Goal: Task Accomplishment & Management: Manage account settings

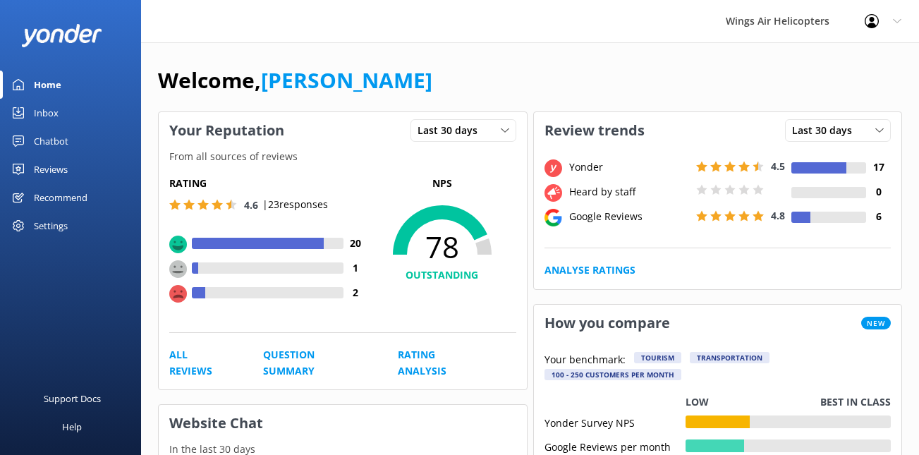
click at [87, 174] on link "Reviews" at bounding box center [70, 169] width 141 height 28
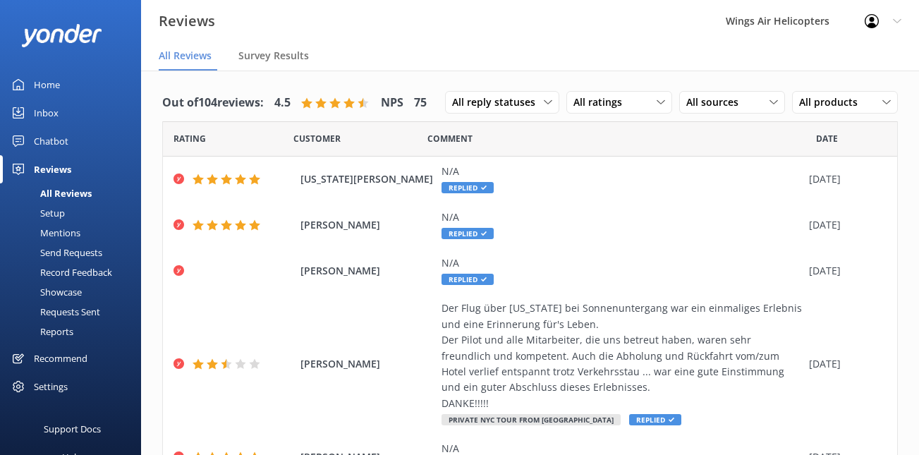
click at [66, 310] on div "Requests Sent" at bounding box center [54, 312] width 92 height 20
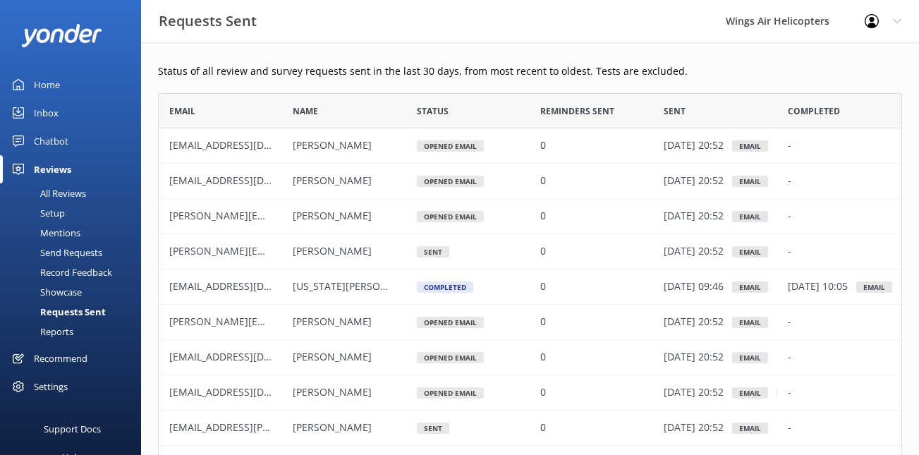
scroll to position [389, 744]
click at [71, 254] on div "Send Requests" at bounding box center [55, 253] width 94 height 20
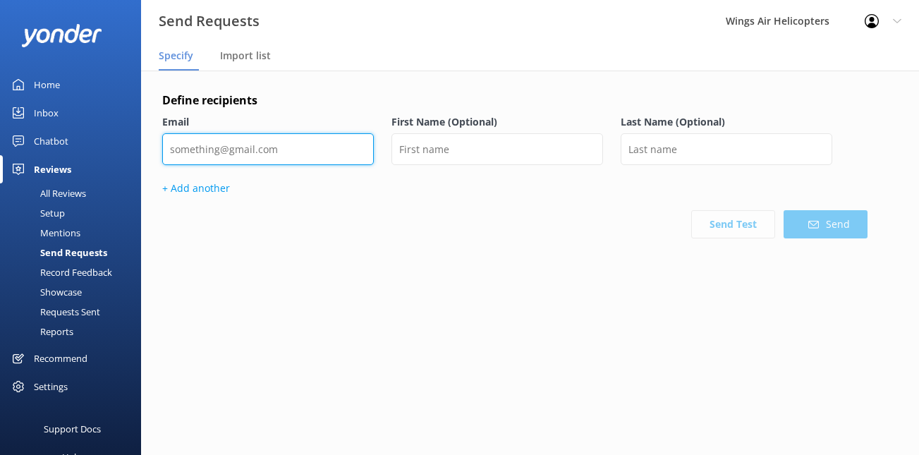
click at [271, 147] on input "email" at bounding box center [268, 149] width 212 height 32
paste input "[EMAIL_ADDRESS][DOMAIN_NAME]"
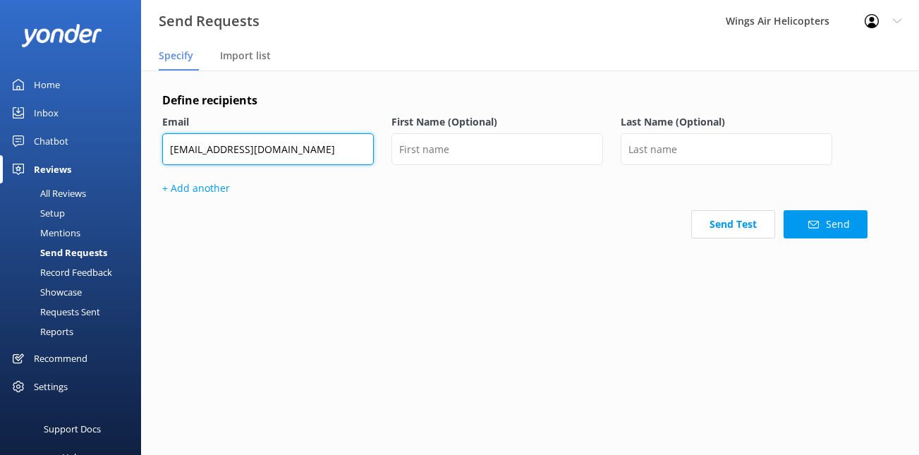
type input "[EMAIL_ADDRESS][DOMAIN_NAME]"
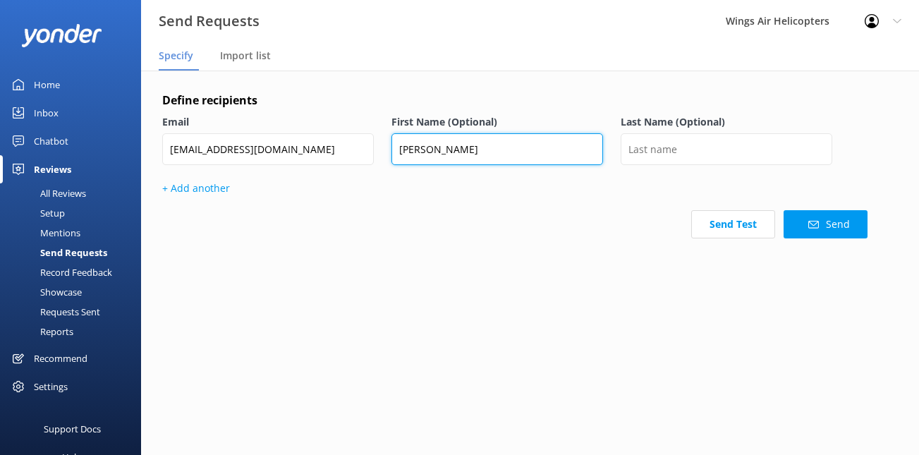
type input "[PERSON_NAME]"
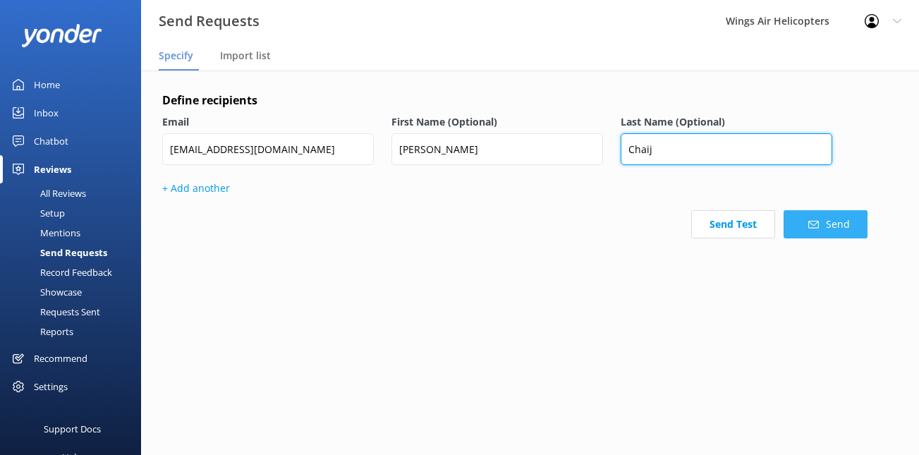
type input "Chaij"
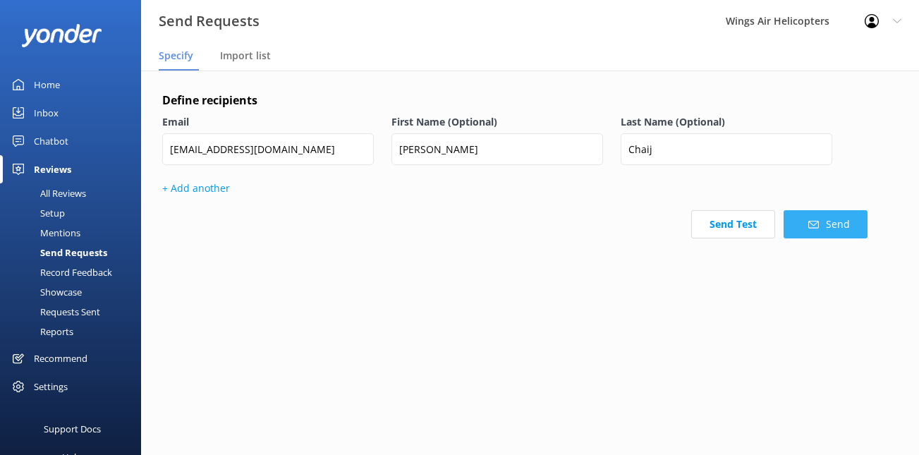
click at [816, 234] on button "Send" at bounding box center [826, 224] width 84 height 28
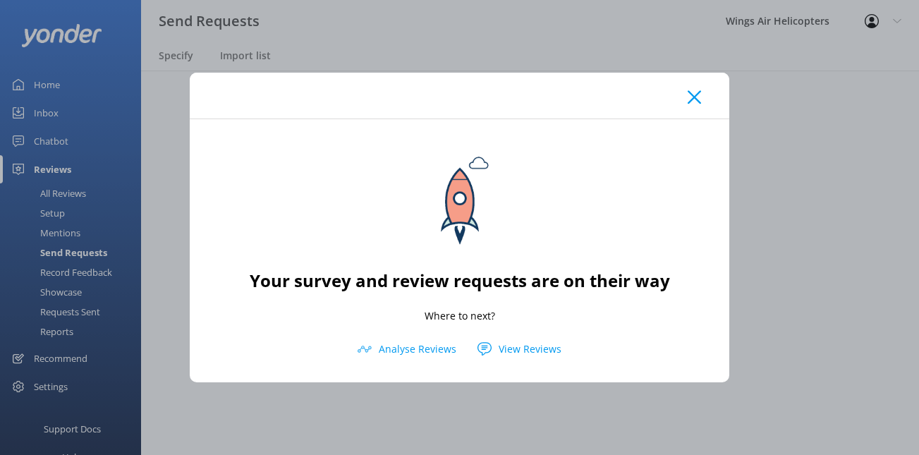
click at [696, 95] on icon at bounding box center [694, 97] width 13 height 14
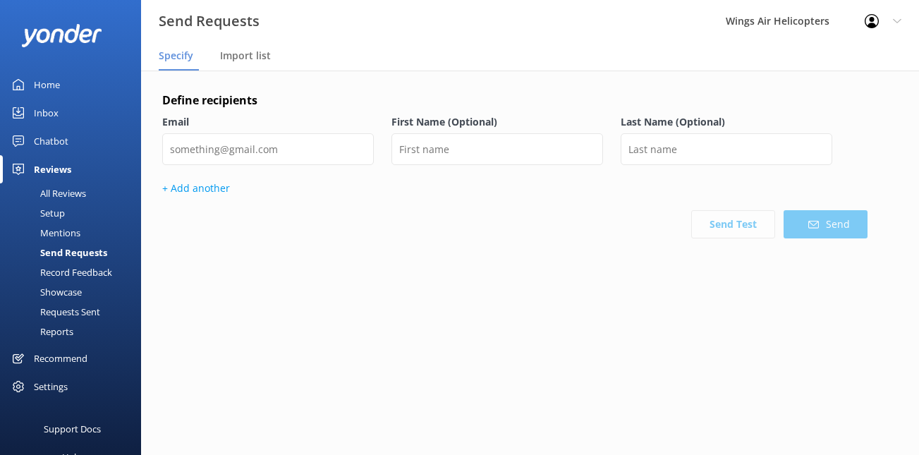
click at [97, 310] on div "Requests Sent" at bounding box center [54, 312] width 92 height 20
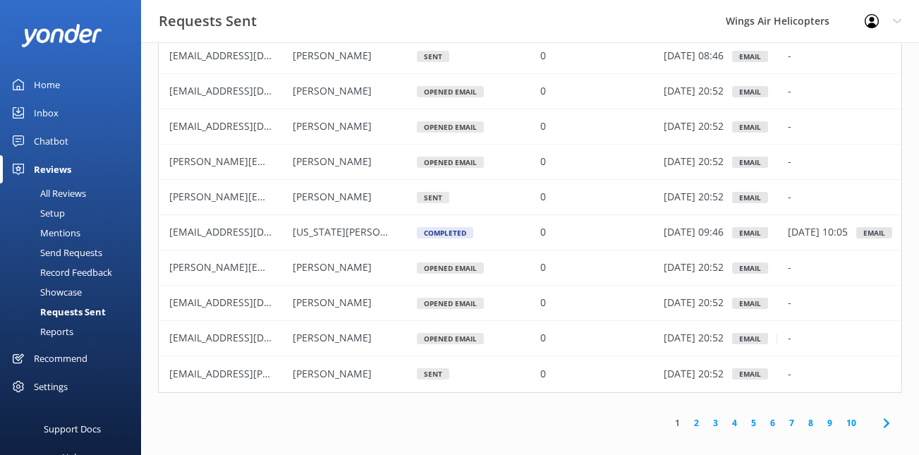
scroll to position [102, 0]
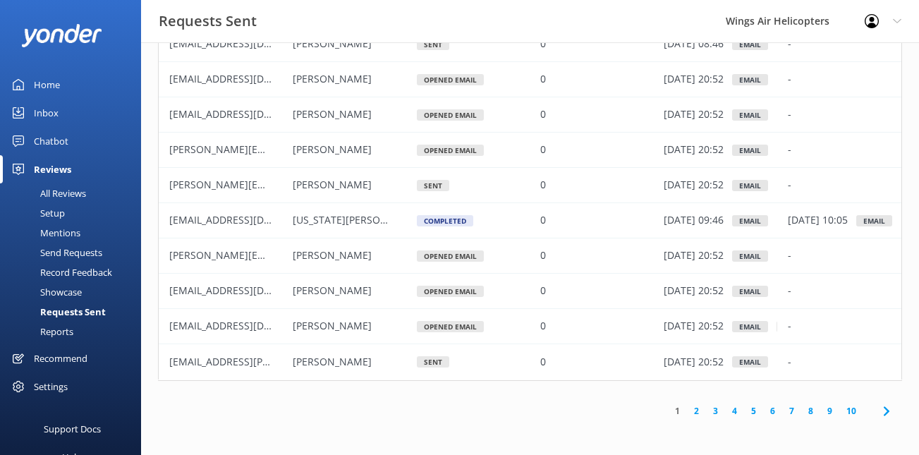
click at [717, 411] on link "3" at bounding box center [715, 410] width 19 height 13
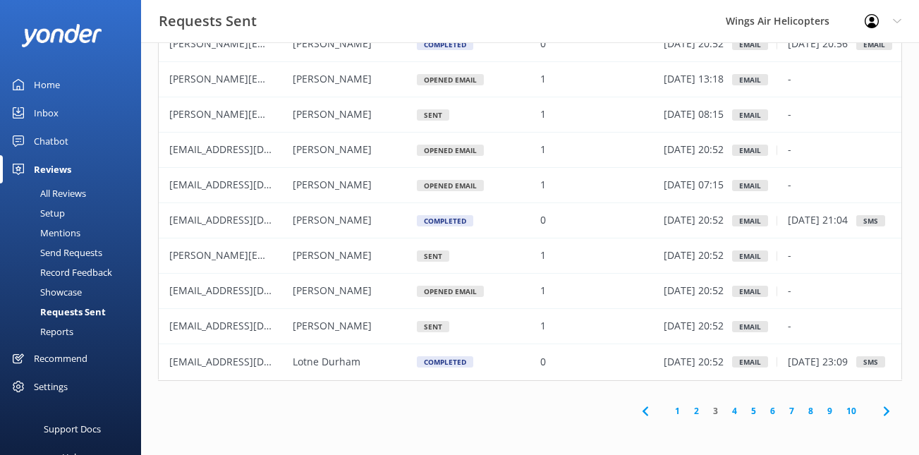
click at [736, 413] on link "4" at bounding box center [734, 410] width 19 height 13
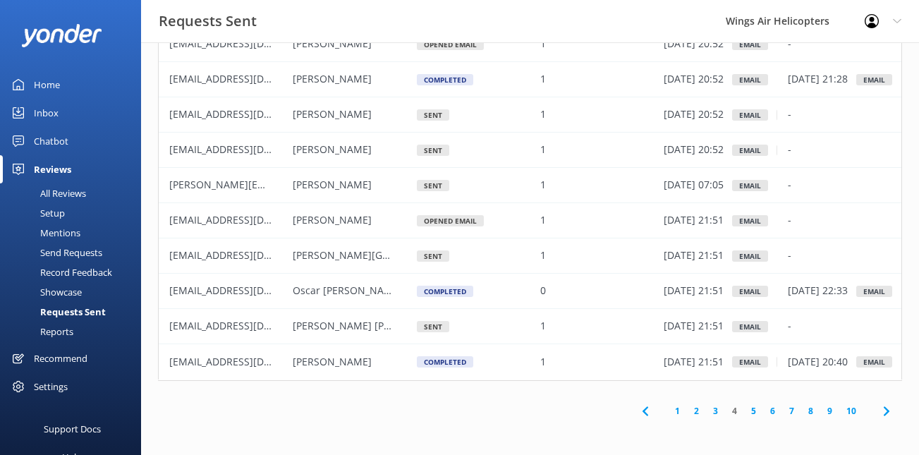
click at [752, 411] on link "5" at bounding box center [753, 410] width 19 height 13
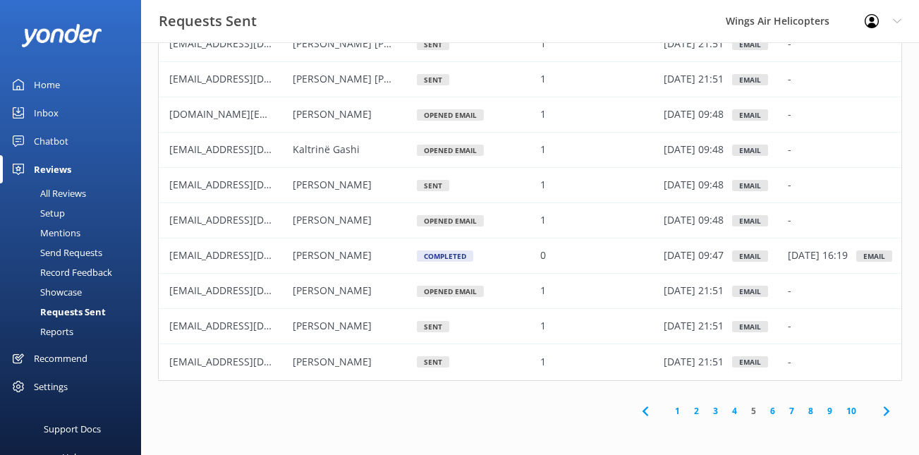
click at [771, 412] on link "6" at bounding box center [772, 410] width 19 height 13
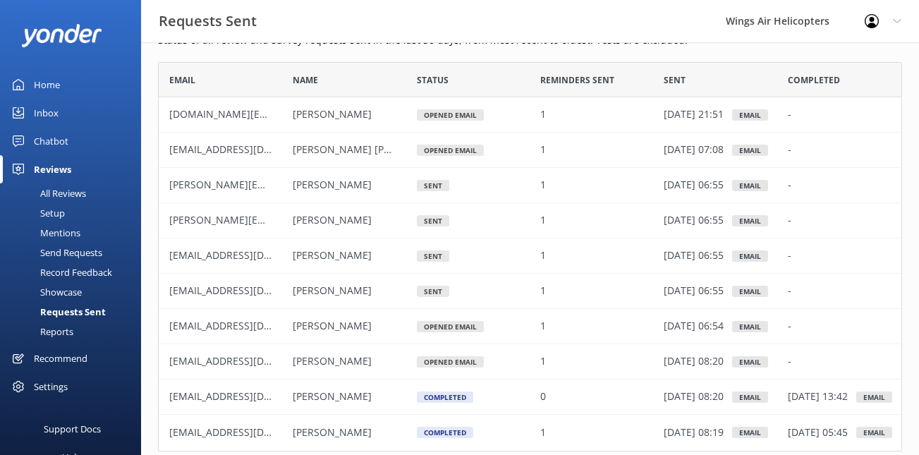
scroll to position [102, 0]
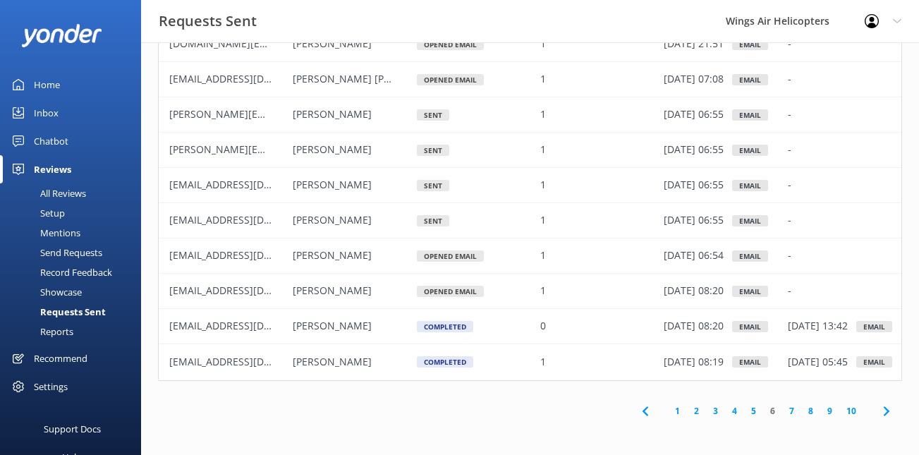
click at [735, 413] on link "4" at bounding box center [734, 410] width 19 height 13
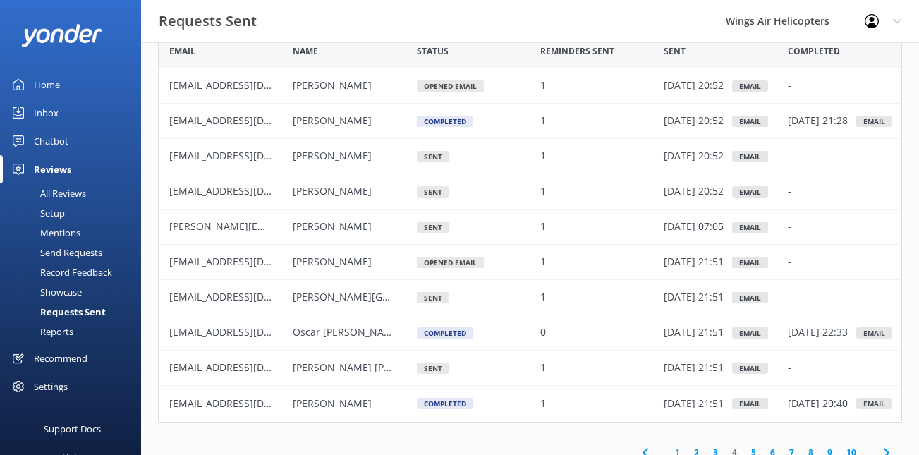
scroll to position [42, 0]
